Goal: Task Accomplishment & Management: Manage account settings

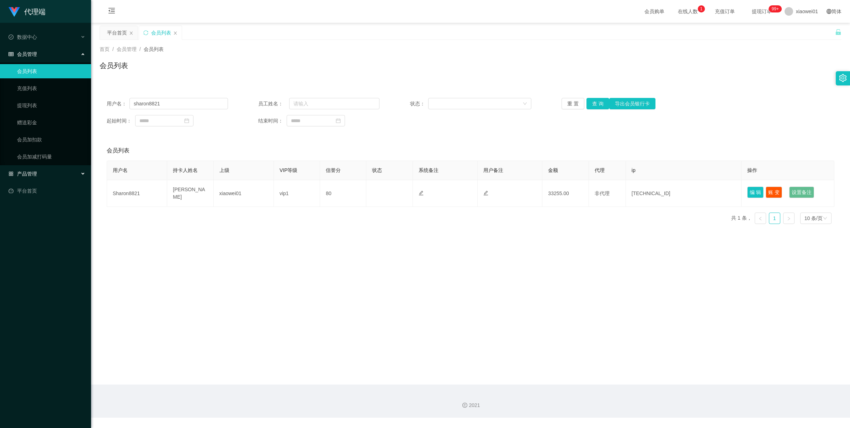
drag, startPoint x: 0, startPoint y: 0, endPoint x: 33, endPoint y: 172, distance: 174.9
click at [33, 172] on span "产品管理" at bounding box center [23, 174] width 28 height 6
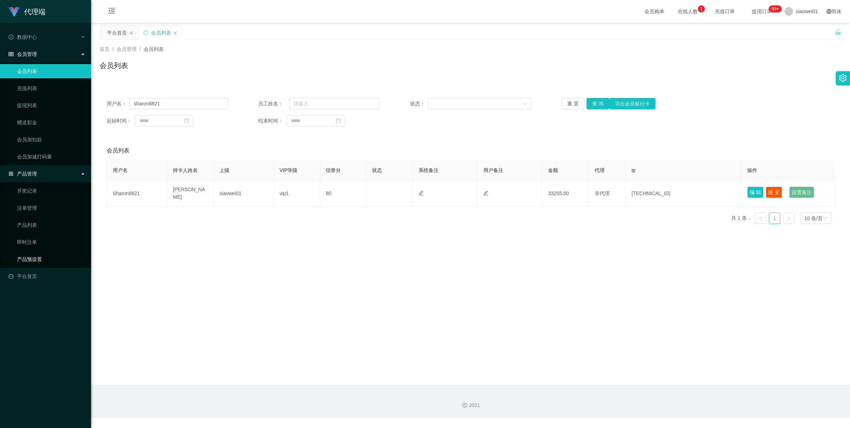
click at [24, 260] on link "产品预设置" at bounding box center [51, 259] width 68 height 14
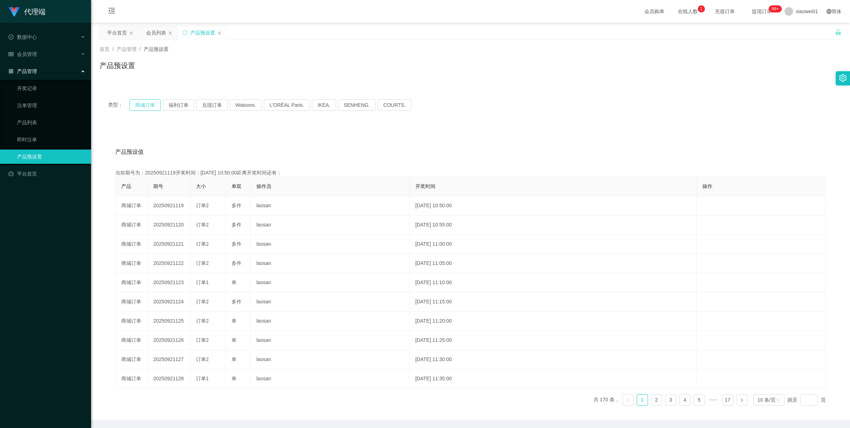
click at [146, 107] on button "商城订单" at bounding box center [145, 104] width 31 height 11
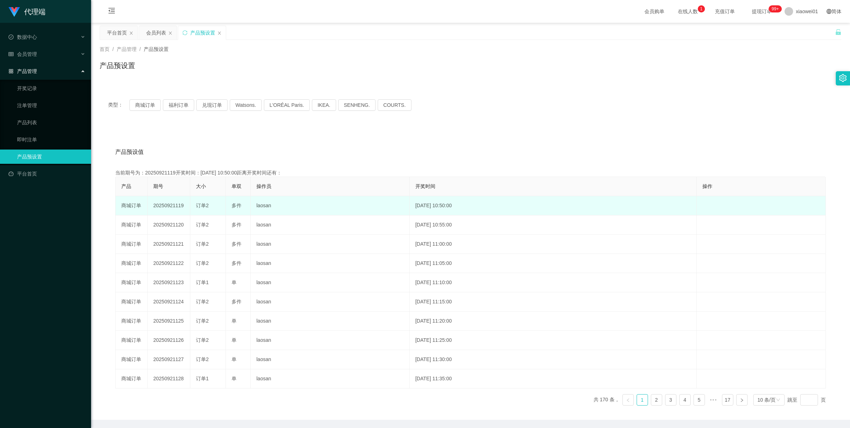
click at [163, 205] on td "20250921119" at bounding box center [169, 205] width 43 height 19
copy td "20250921119"
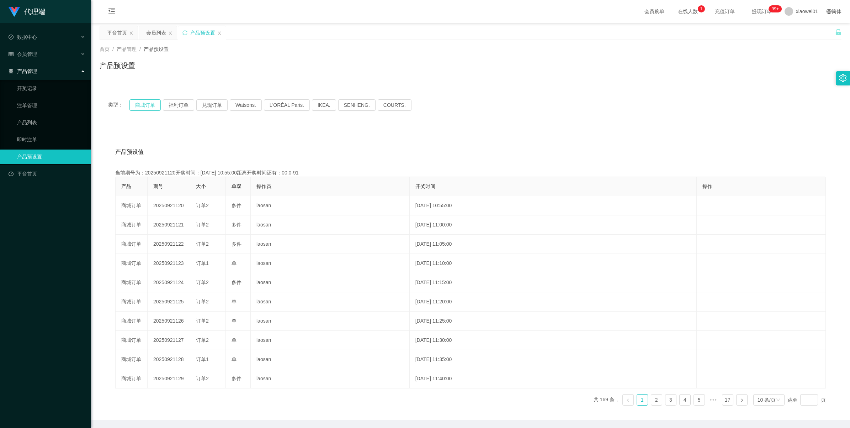
click at [143, 104] on button "商城订单" at bounding box center [145, 104] width 31 height 11
click at [28, 101] on link "注单管理" at bounding box center [51, 105] width 68 height 14
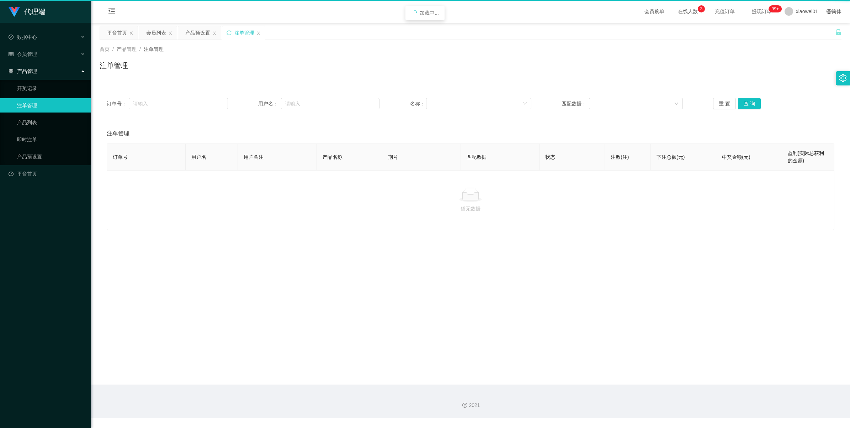
click at [28, 101] on link "注单管理" at bounding box center [51, 105] width 68 height 14
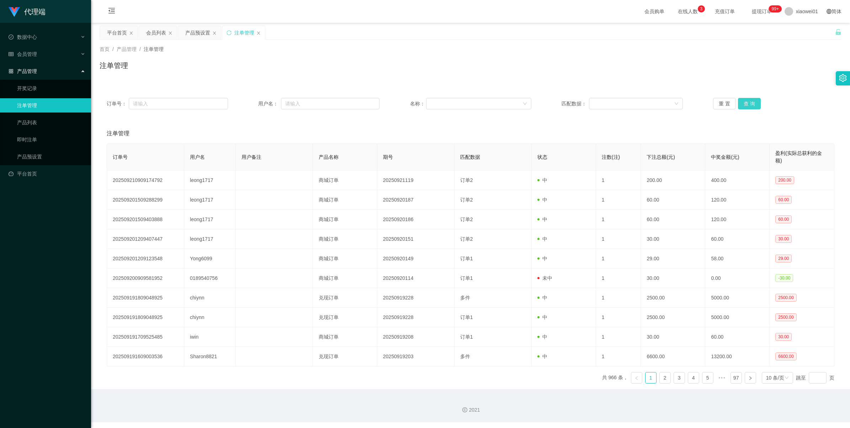
click at [741, 105] on button "查 询" at bounding box center [749, 103] width 23 height 11
click at [741, 105] on div "重 置 查 询" at bounding box center [773, 103] width 121 height 11
drag, startPoint x: 741, startPoint y: 105, endPoint x: 796, endPoint y: 17, distance: 104.4
click at [796, 17] on span "xiaowei01" at bounding box center [807, 11] width 22 height 23
click at [787, 35] on div "平台首页 会员列表 产品预设置 注单管理" at bounding box center [468, 38] width 736 height 25
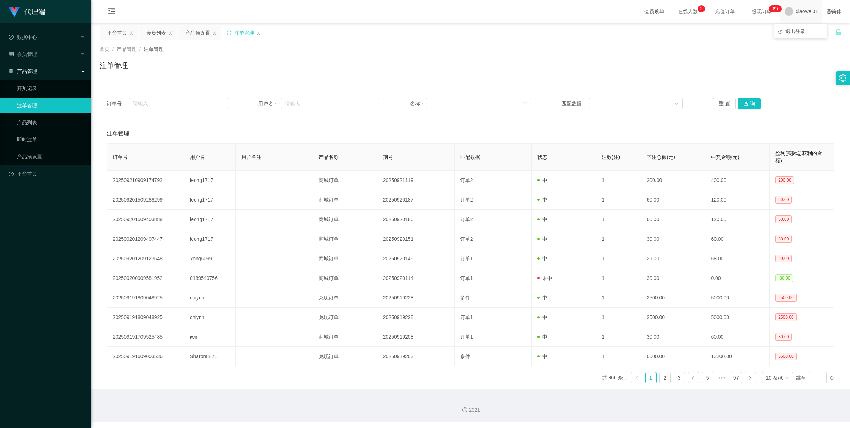
click at [797, 13] on span "xiaowei01" at bounding box center [807, 11] width 22 height 23
click at [795, 36] on li "退出登录" at bounding box center [800, 31] width 53 height 11
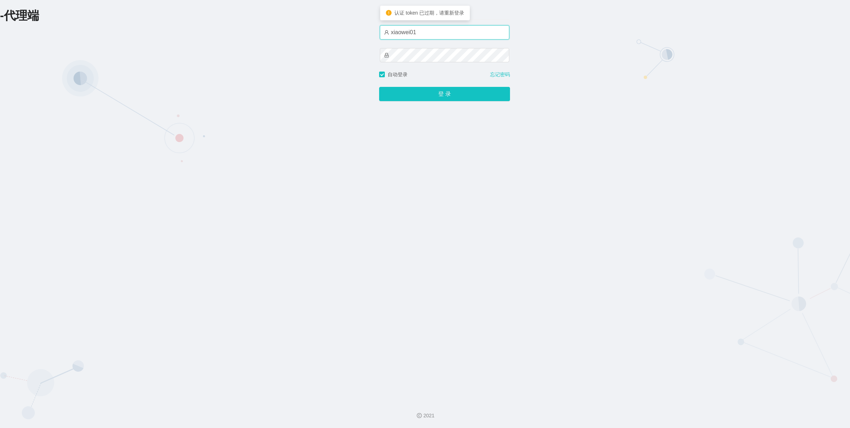
click at [436, 36] on input "xiaowei01" at bounding box center [445, 32] width 130 height 14
type input "azhong02"
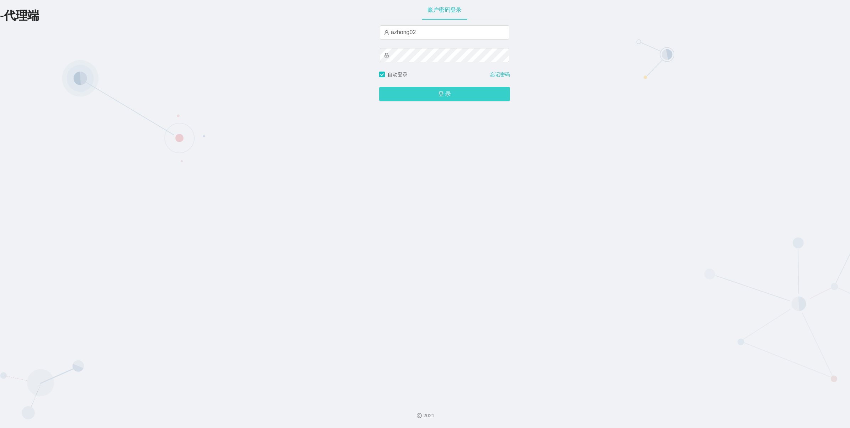
click at [434, 98] on button "登 录" at bounding box center [444, 94] width 131 height 14
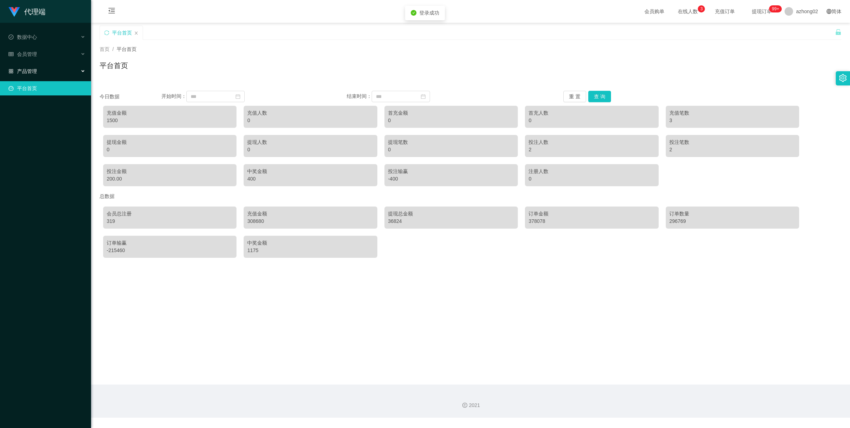
click at [26, 72] on span "产品管理" at bounding box center [23, 71] width 28 height 6
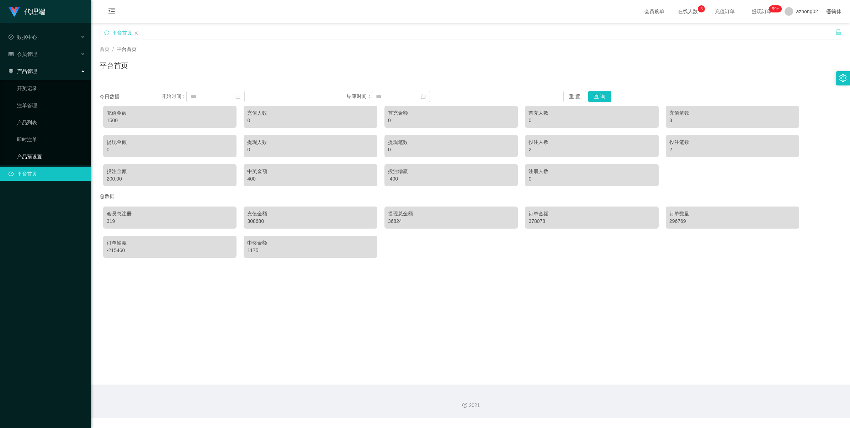
click at [34, 160] on link "产品预设置" at bounding box center [51, 156] width 68 height 14
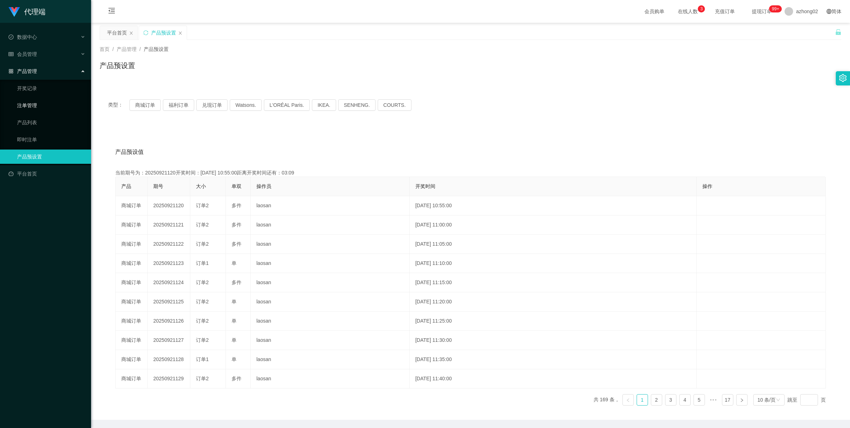
click at [34, 104] on link "注单管理" at bounding box center [51, 105] width 68 height 14
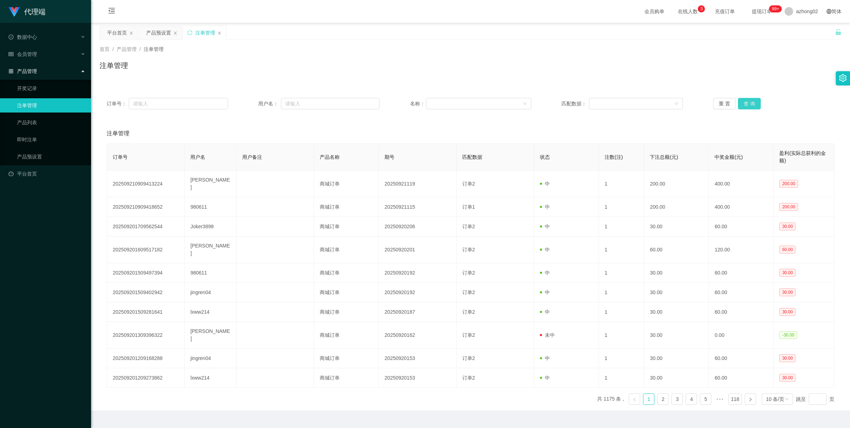
click at [752, 100] on button "查 询" at bounding box center [749, 103] width 23 height 11
click at [752, 100] on div "重 置 查 询" at bounding box center [773, 103] width 121 height 11
click at [752, 100] on button "查 询" at bounding box center [753, 103] width 31 height 11
click at [752, 100] on div "重 置 查 询" at bounding box center [773, 103] width 121 height 11
drag, startPoint x: 752, startPoint y: 100, endPoint x: 809, endPoint y: 41, distance: 82.5
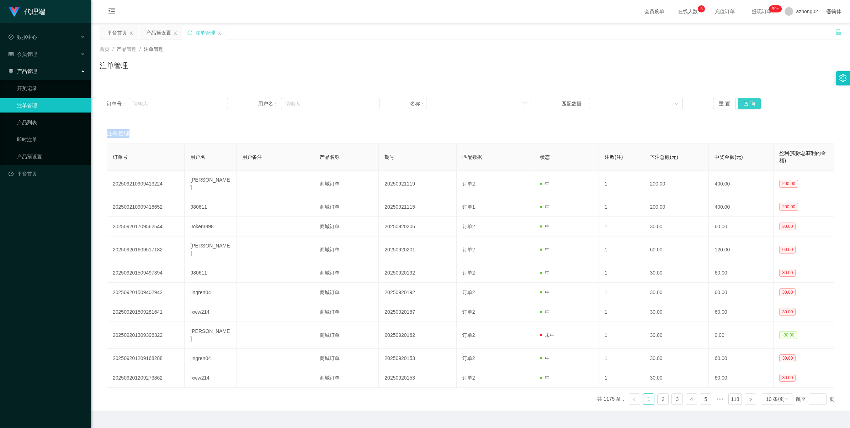
click at [752, 100] on button "查 询" at bounding box center [749, 103] width 23 height 11
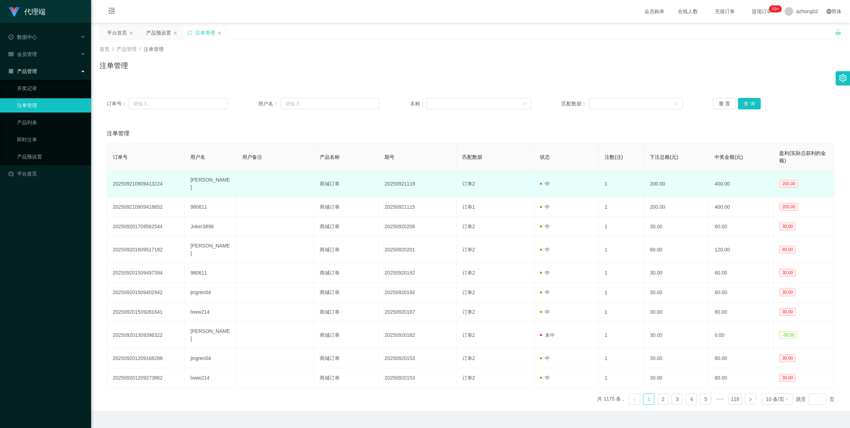
click at [197, 180] on td "[PERSON_NAME]" at bounding box center [211, 183] width 52 height 27
copy td "[PERSON_NAME]"
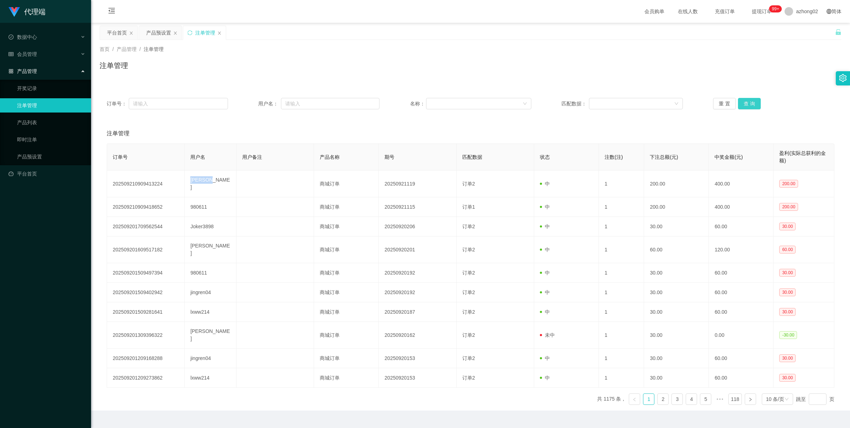
click at [741, 106] on button "查 询" at bounding box center [749, 103] width 23 height 11
click at [161, 36] on div "产品预设置" at bounding box center [158, 33] width 25 height 14
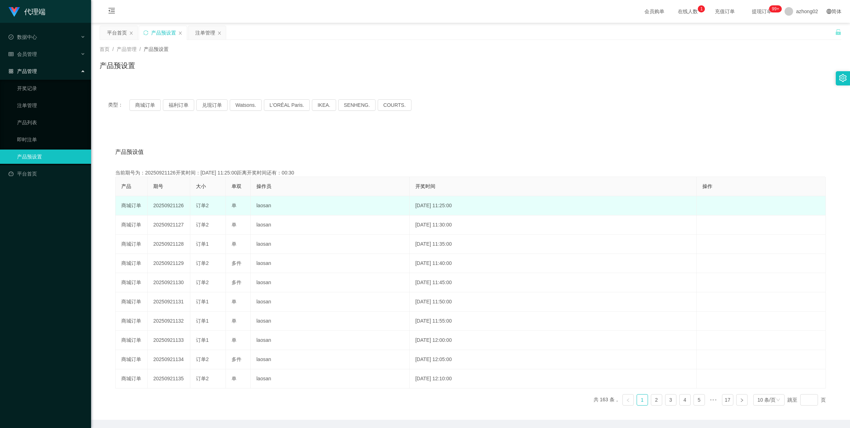
click at [169, 205] on td "20250921126" at bounding box center [169, 205] width 43 height 19
copy td "20250921126"
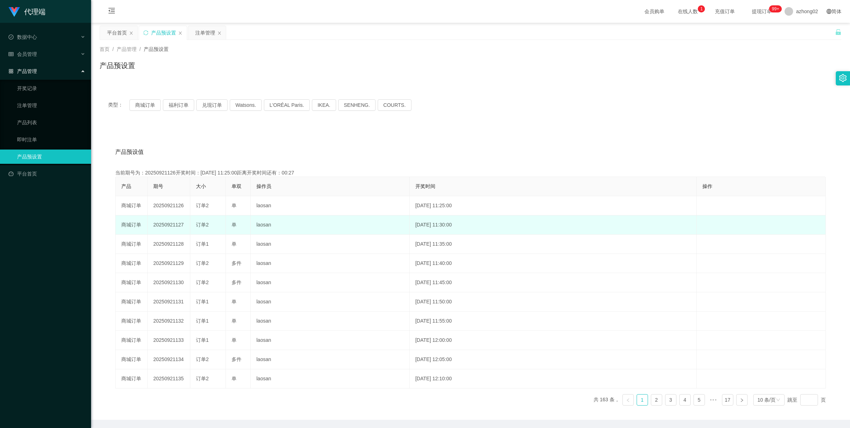
click at [161, 223] on td "20250921127" at bounding box center [169, 224] width 43 height 19
copy td "20250921127"
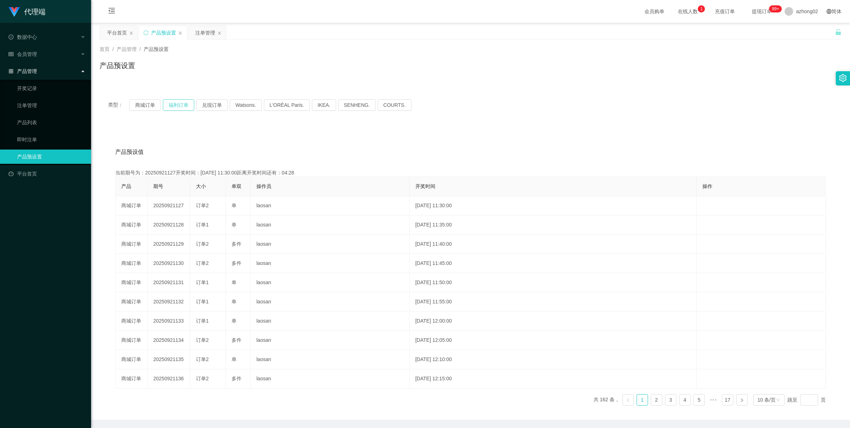
click at [180, 104] on button "福利订单" at bounding box center [178, 104] width 31 height 11
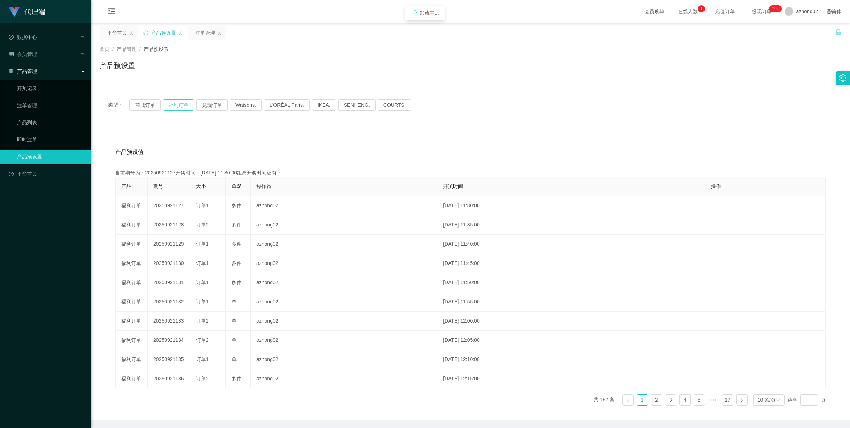
click at [180, 104] on button "福利订单" at bounding box center [178, 104] width 31 height 11
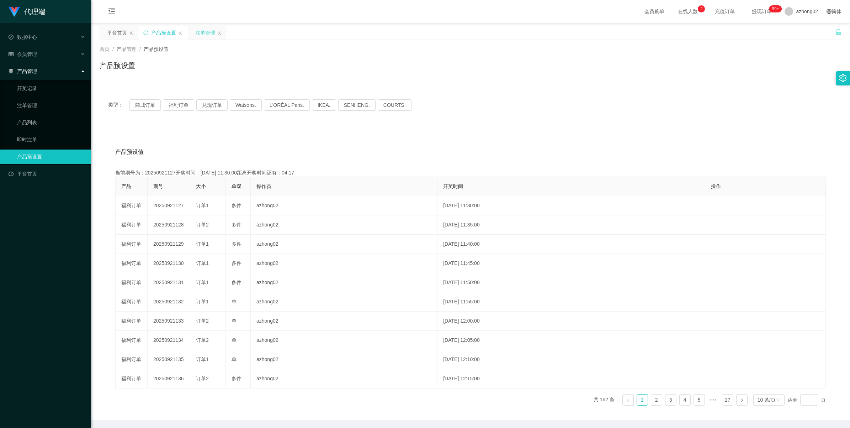
click at [200, 33] on div "注单管理" at bounding box center [205, 33] width 20 height 14
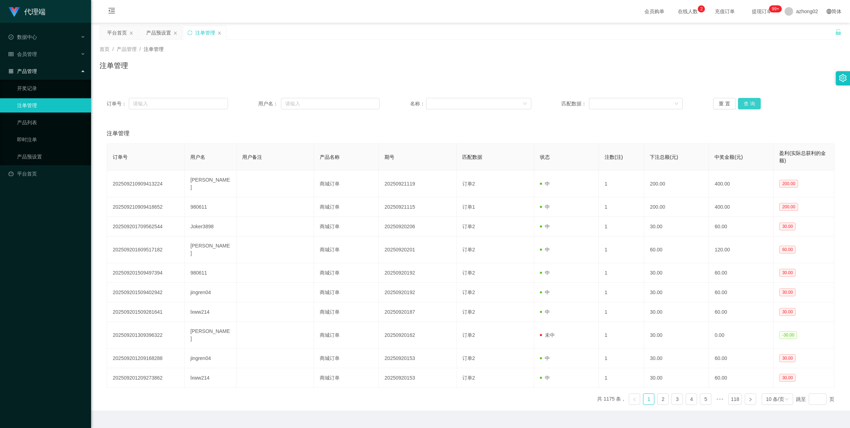
click at [746, 102] on button "查 询" at bounding box center [749, 103] width 23 height 11
click at [746, 102] on div "重 置 查 询" at bounding box center [773, 103] width 121 height 11
click at [746, 102] on button "查 询" at bounding box center [749, 103] width 23 height 11
click at [746, 102] on div "重 置 查 询" at bounding box center [773, 103] width 121 height 11
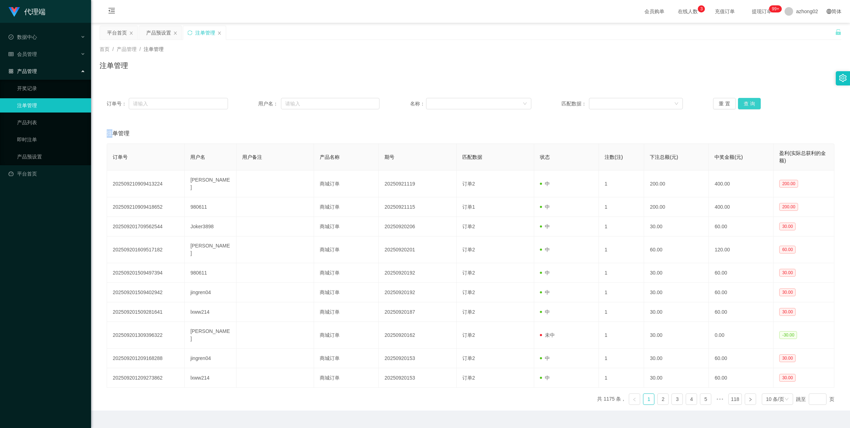
click at [740, 99] on button "查 询" at bounding box center [749, 103] width 23 height 11
click at [740, 99] on div "重 置 查 询" at bounding box center [773, 103] width 121 height 11
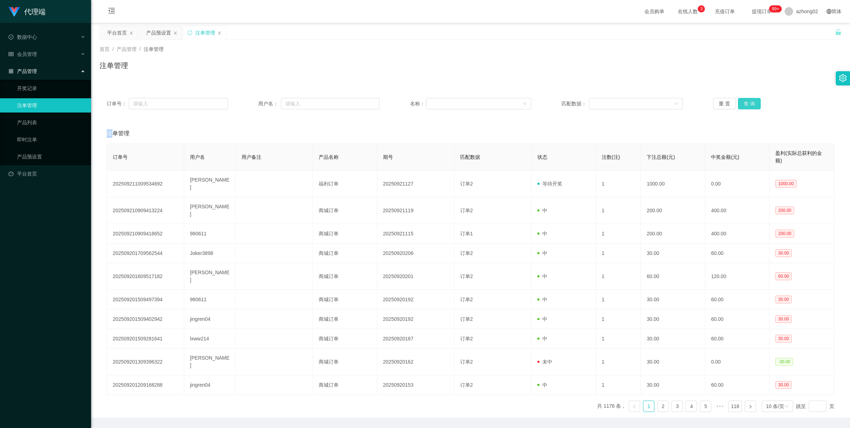
click at [740, 99] on button "查 询" at bounding box center [749, 103] width 23 height 11
click at [740, 99] on div "重 置 查 询" at bounding box center [773, 103] width 121 height 11
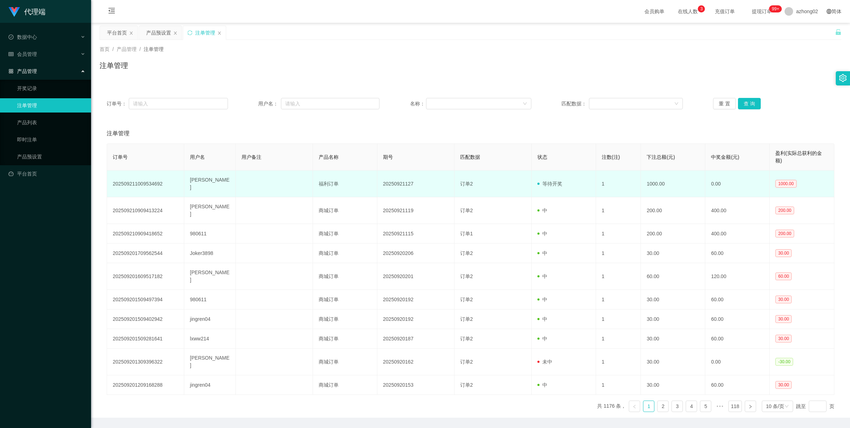
click at [190, 181] on td "[PERSON_NAME]" at bounding box center [210, 183] width 52 height 27
copy td "[PERSON_NAME]"
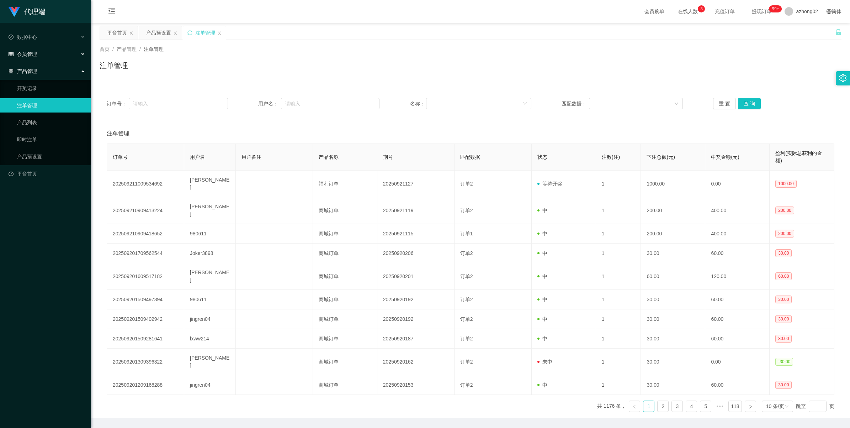
click at [29, 60] on div "会员管理" at bounding box center [45, 54] width 91 height 14
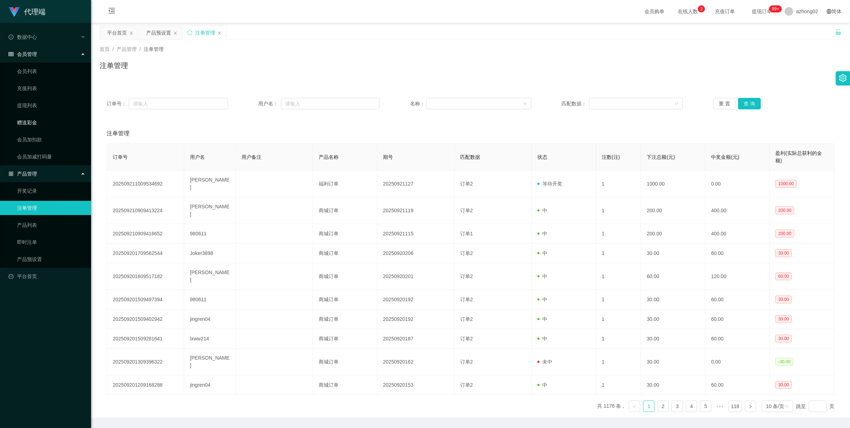
click at [23, 117] on link "赠送彩金" at bounding box center [51, 122] width 68 height 14
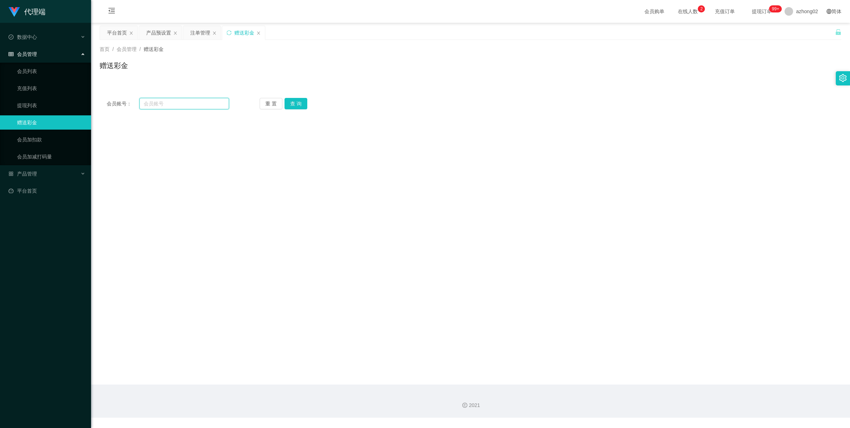
click at [196, 103] on input "text" at bounding box center [184, 103] width 90 height 11
paste input "[PERSON_NAME]"
type input "[PERSON_NAME]"
click at [299, 104] on button "查 询" at bounding box center [296, 103] width 23 height 11
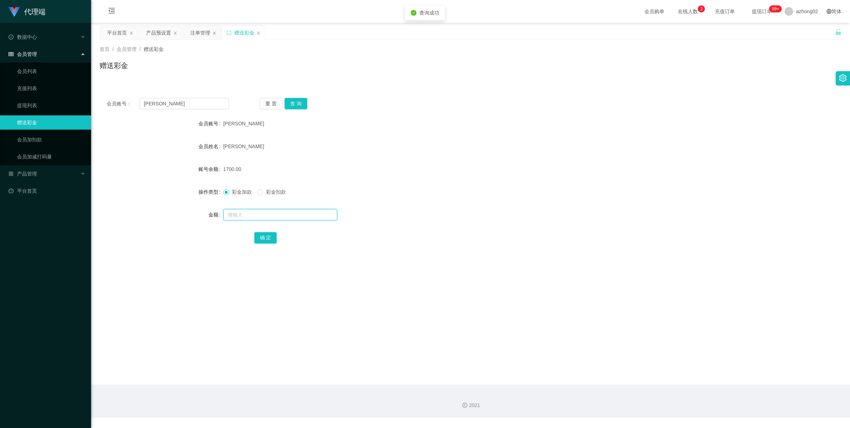
click at [241, 211] on input "text" at bounding box center [280, 214] width 114 height 11
type input "2000"
click at [257, 238] on button "确 定" at bounding box center [265, 237] width 23 height 11
